Goal: Task Accomplishment & Management: Manage account settings

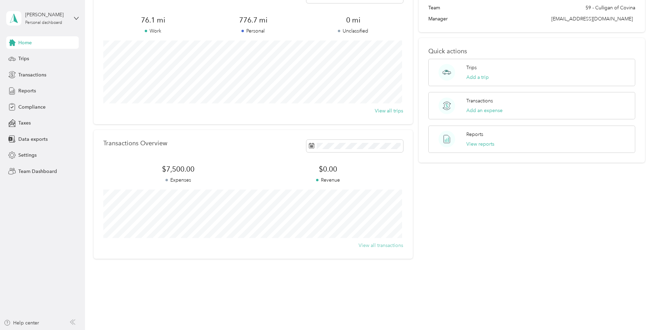
click at [385, 243] on button "View all transactions" at bounding box center [381, 245] width 45 height 7
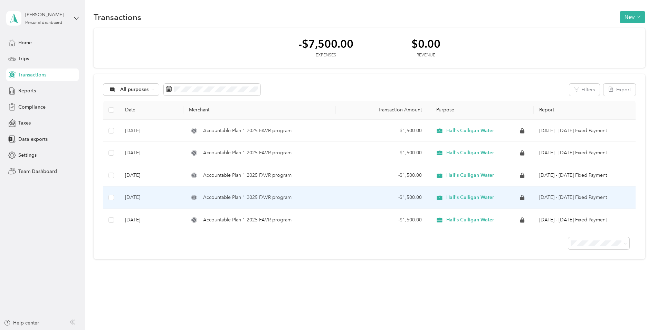
scroll to position [3, 0]
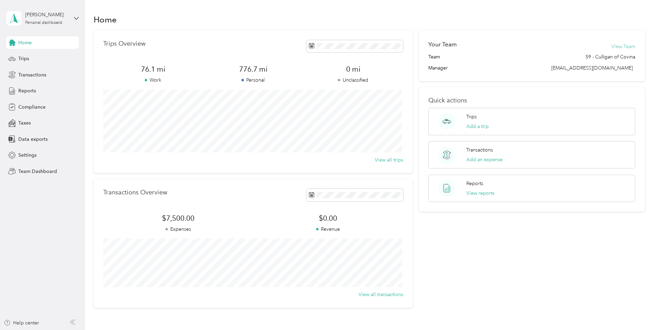
click at [616, 44] on button "View Team" at bounding box center [624, 46] width 24 height 7
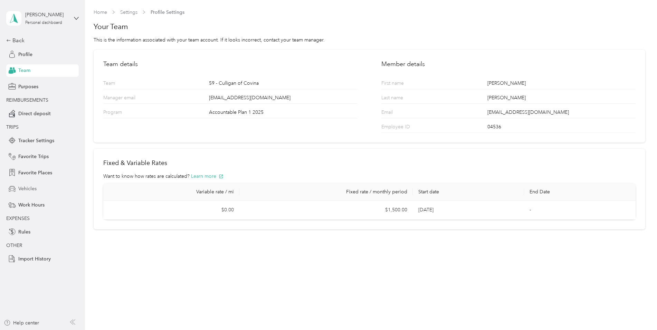
click at [34, 190] on span "Vehicles" at bounding box center [27, 188] width 18 height 7
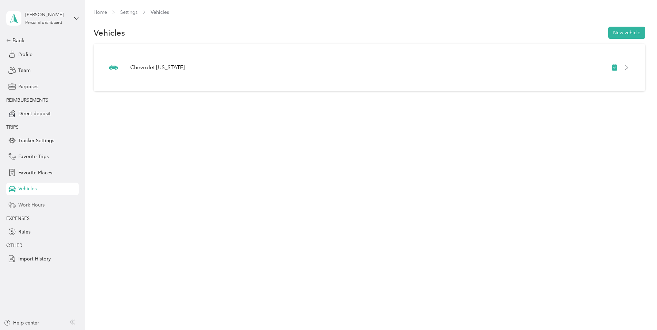
click at [38, 207] on span "Work Hours" at bounding box center [31, 204] width 26 height 7
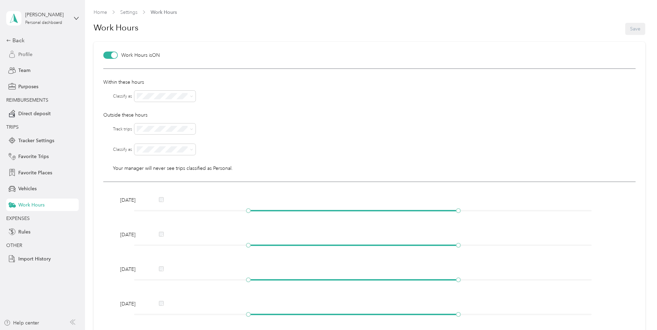
click at [20, 56] on span "Profile" at bounding box center [25, 54] width 14 height 7
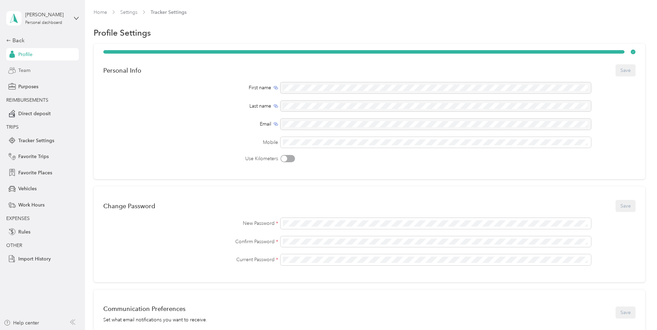
click at [27, 72] on span "Team" at bounding box center [24, 70] width 12 height 7
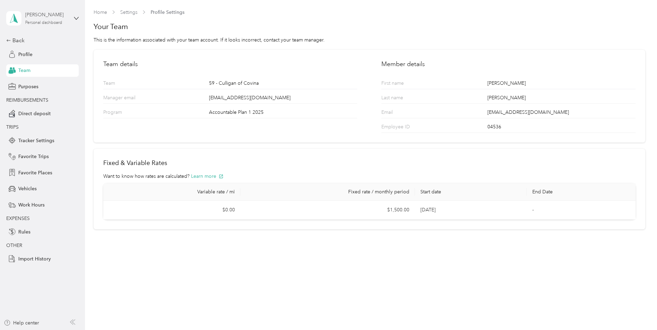
click at [32, 19] on div "[PERSON_NAME] Personal dashboard" at bounding box center [46, 18] width 43 height 14
click at [41, 58] on div "Team dashboard" at bounding box center [30, 56] width 37 height 7
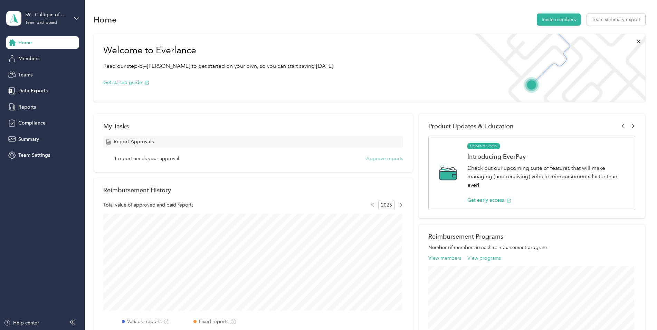
click at [380, 159] on button "Approve reports" at bounding box center [384, 158] width 37 height 7
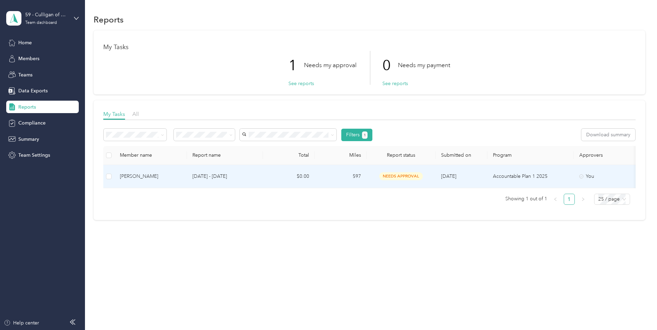
click at [112, 176] on td at bounding box center [108, 176] width 11 height 23
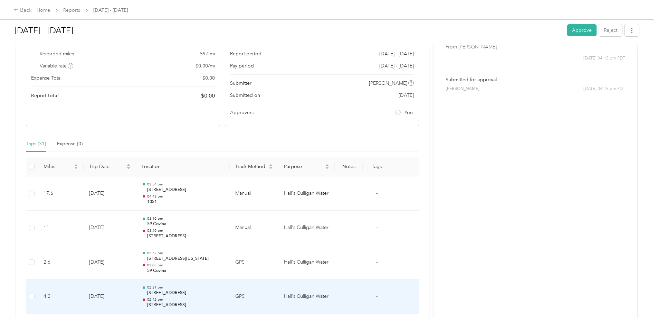
scroll to position [207, 0]
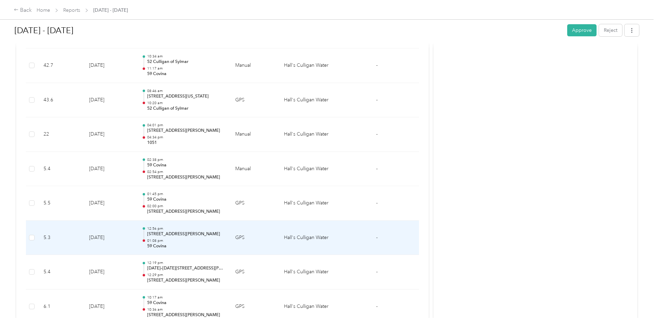
scroll to position [518, 0]
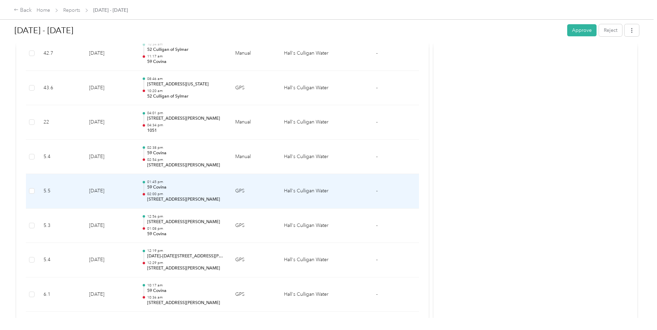
click at [197, 196] on p "02:00 pm" at bounding box center [185, 193] width 77 height 5
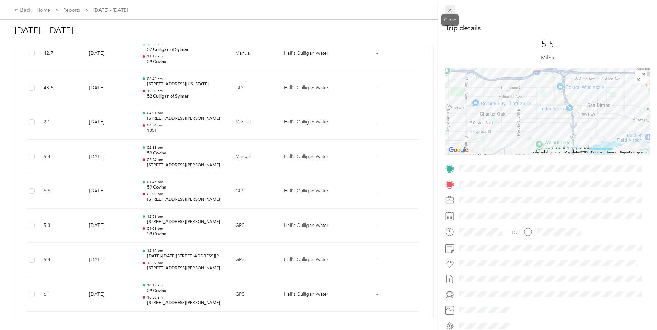
click at [450, 10] on icon at bounding box center [450, 10] width 3 height 3
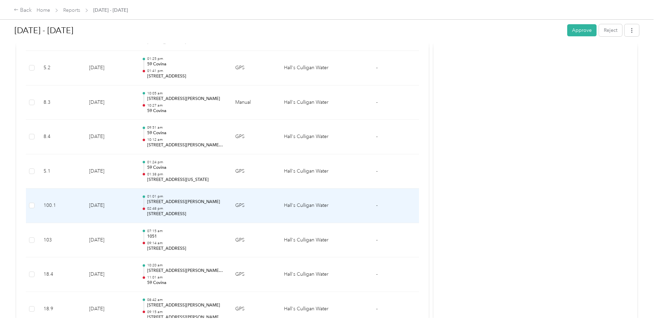
scroll to position [1002, 0]
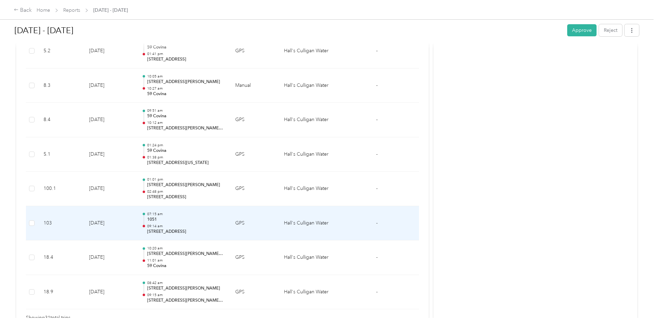
click at [215, 234] on p "[STREET_ADDRESS]" at bounding box center [185, 231] width 77 height 6
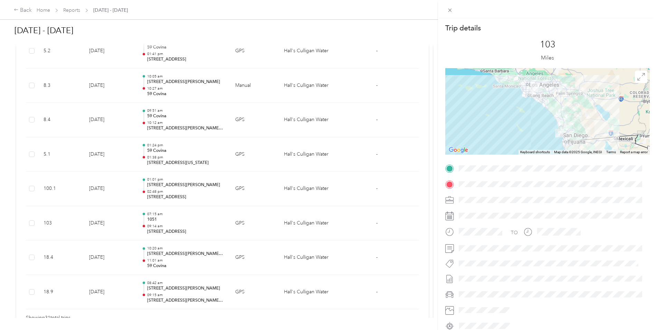
click at [213, 256] on div "Trip details This trip cannot be edited because it is either under review, appr…" at bounding box center [328, 165] width 657 height 330
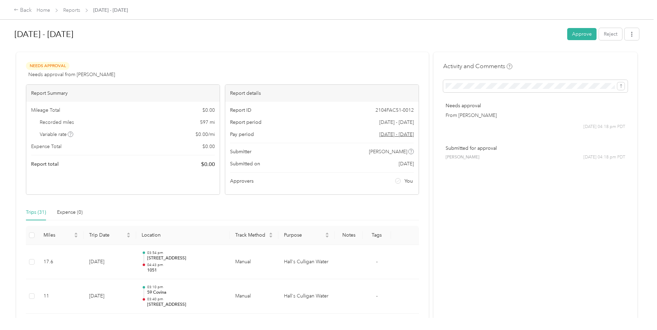
scroll to position [0, 0]
click at [579, 33] on button "Approve" at bounding box center [581, 35] width 29 height 12
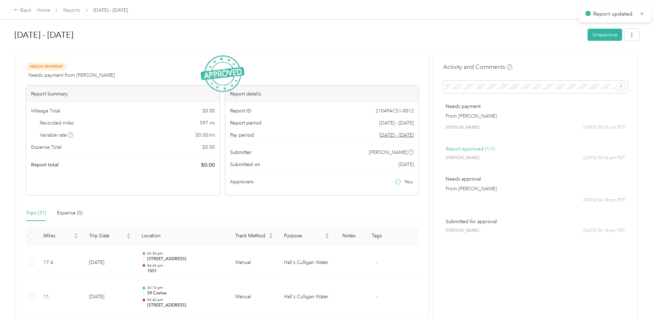
drag, startPoint x: 642, startPoint y: 15, endPoint x: 637, endPoint y: 19, distance: 7.1
click at [641, 14] on icon at bounding box center [642, 13] width 5 height 6
click at [20, 10] on div "Back" at bounding box center [23, 10] width 18 height 8
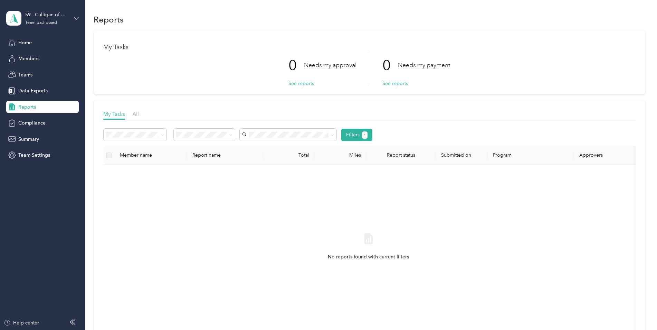
click at [77, 19] on icon at bounding box center [76, 18] width 5 height 5
click at [31, 85] on div "Log out" at bounding box center [25, 87] width 27 height 7
